Goal: Task Accomplishment & Management: Manage account settings

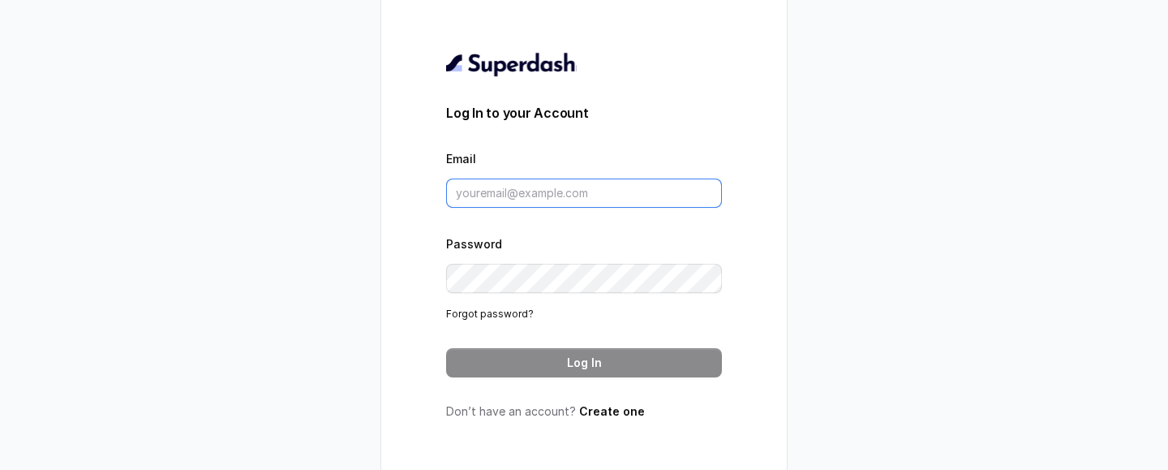
click at [576, 200] on input "Email" at bounding box center [584, 192] width 276 height 29
type input "[PERSON_NAME][EMAIL_ADDRESS][DOMAIN_NAME]"
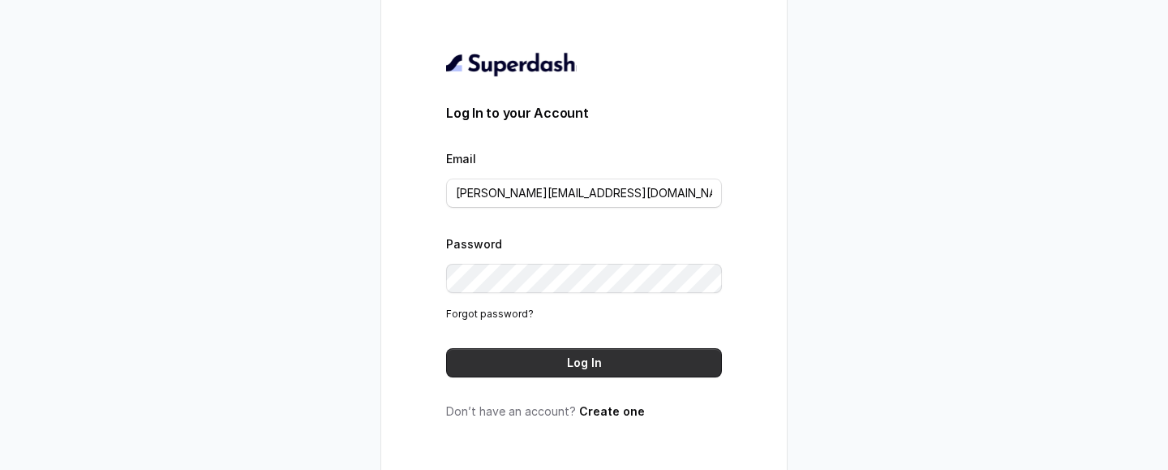
click at [591, 359] on button "Log In" at bounding box center [584, 362] width 276 height 29
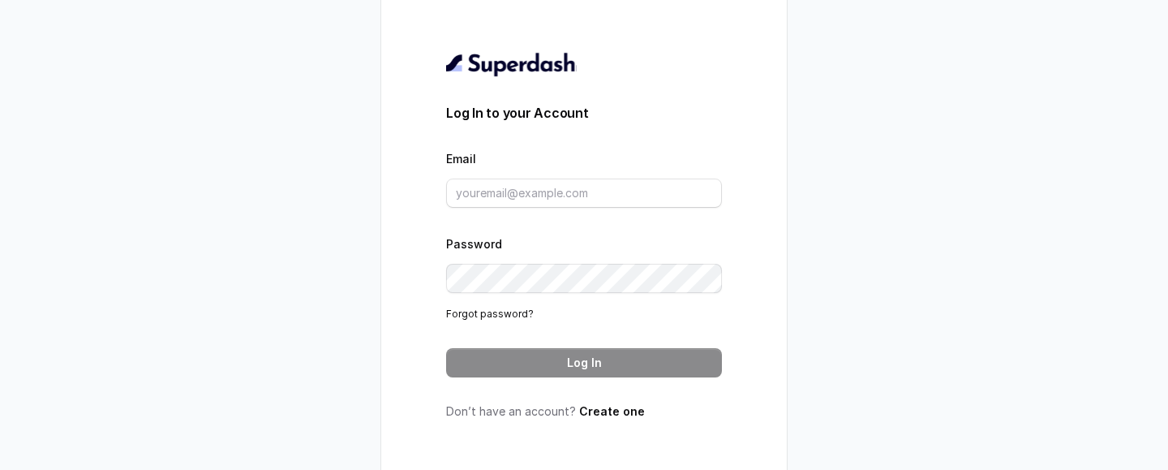
click at [591, 214] on form "Log In to your Account Email Password Forgot password? Log In" at bounding box center [584, 240] width 276 height 274
click at [580, 185] on input "Email" at bounding box center [584, 192] width 276 height 29
type input "Keerthana@trysuperdash.com"
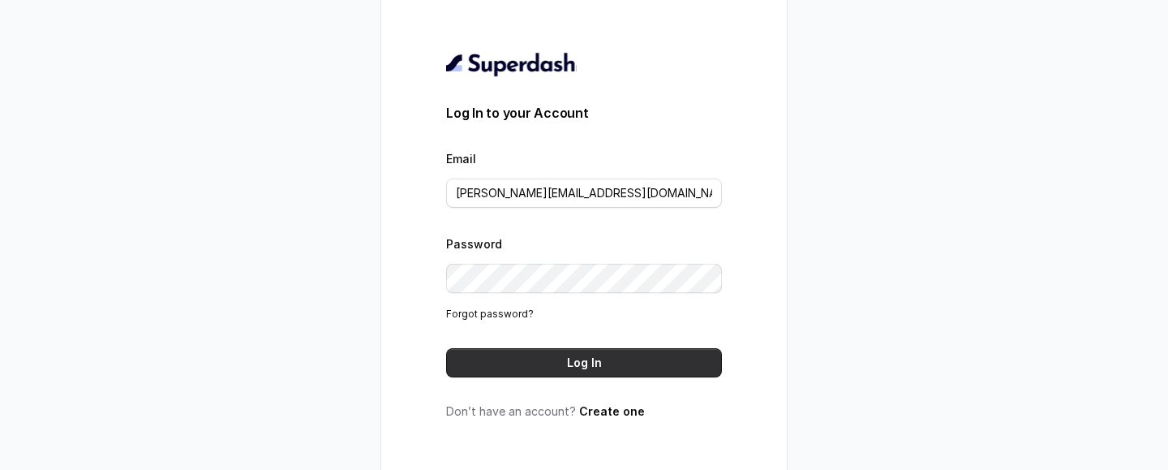
click at [583, 356] on button "Log In" at bounding box center [584, 362] width 276 height 29
